Goal: Task Accomplishment & Management: Manage account settings

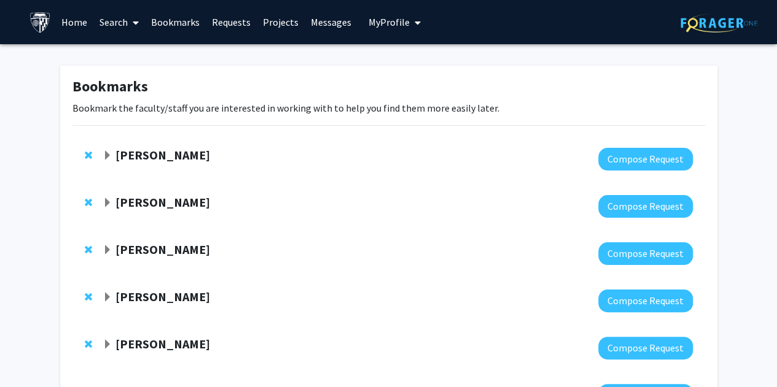
click at [389, 24] on span "My Profile" at bounding box center [388, 22] width 41 height 12
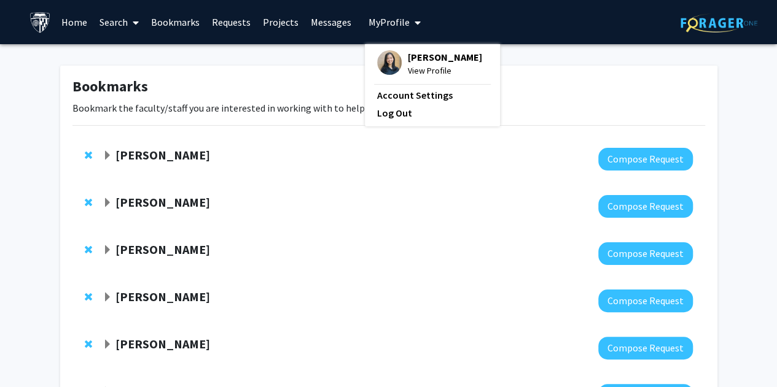
click at [389, 52] on fg-profile-picture at bounding box center [389, 63] width 25 height 27
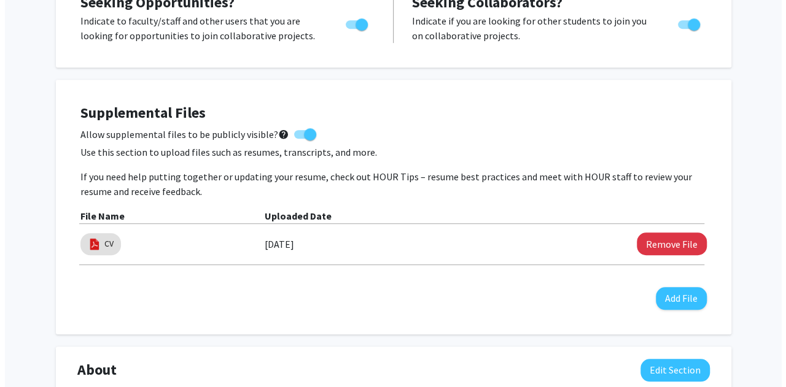
scroll to position [492, 0]
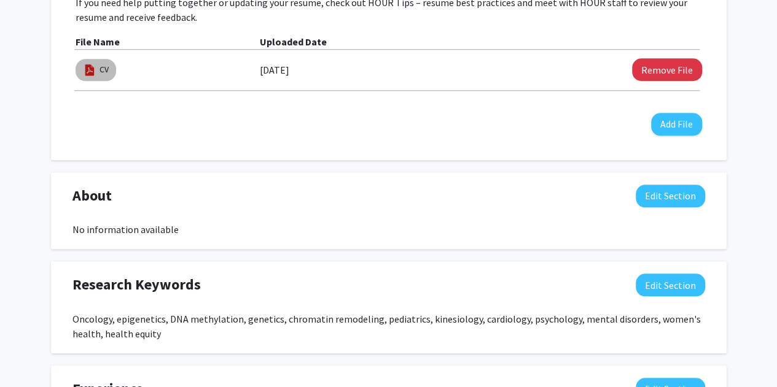
click at [91, 74] on img at bounding box center [90, 70] width 14 height 14
click at [75, 66] on div "CV" at bounding box center [95, 69] width 45 height 27
click at [105, 70] on link "CV" at bounding box center [103, 69] width 9 height 13
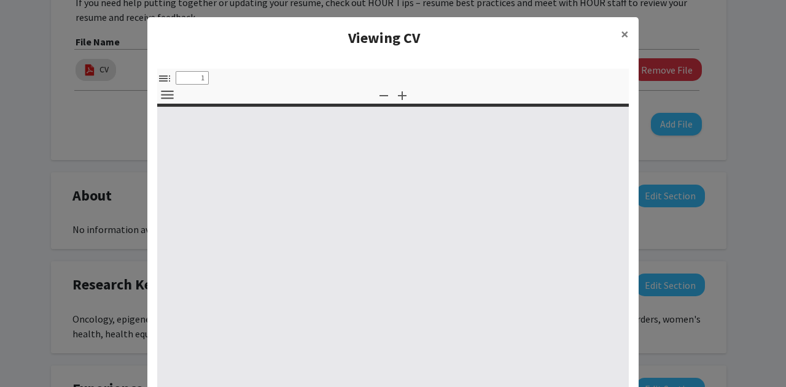
select select "custom"
type input "0"
select select "custom"
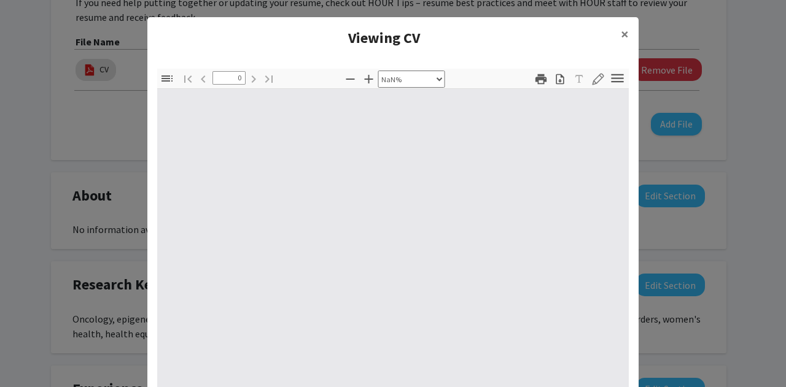
type input "1"
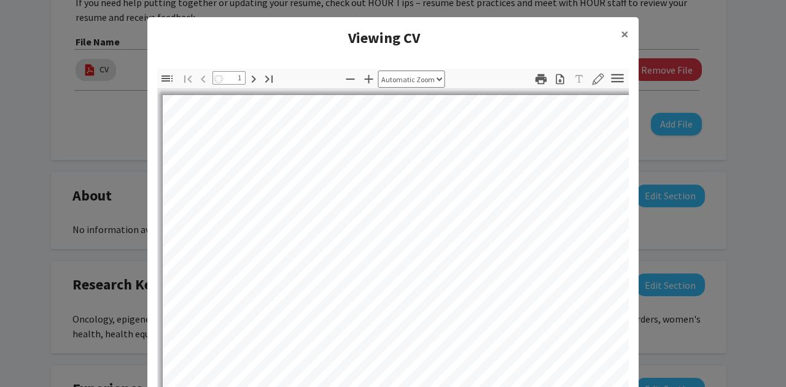
select select "auto"
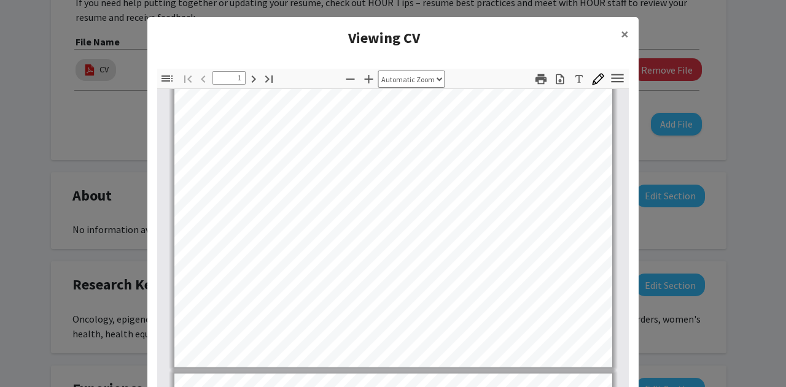
type input "2"
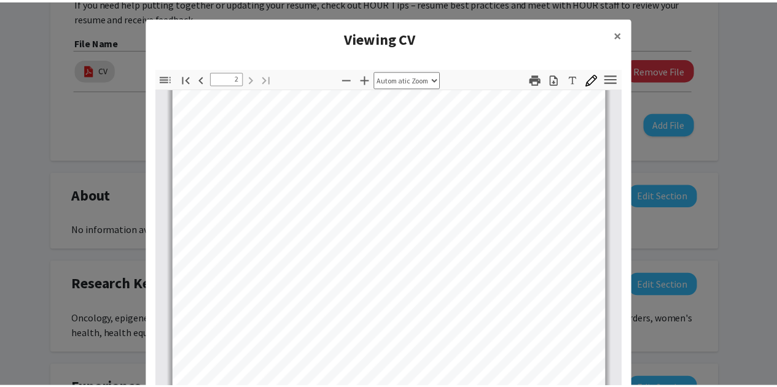
scroll to position [724, 0]
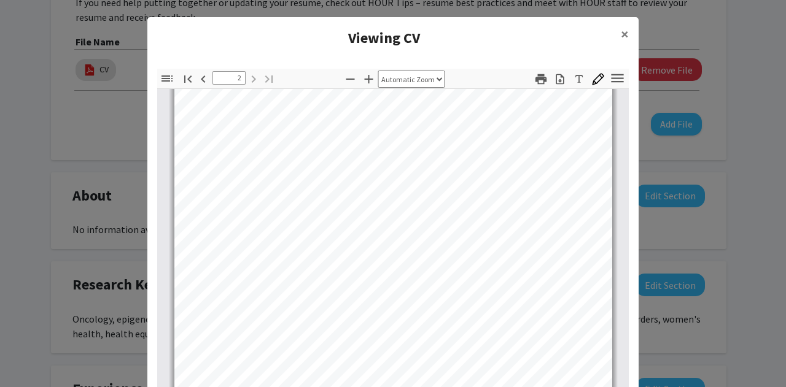
click at [54, 181] on modal-container "Viewing CV × Thumbnails Document Outline Attachments Layers Current Outline Ite…" at bounding box center [393, 193] width 786 height 387
